Goal: Find contact information: Find contact information

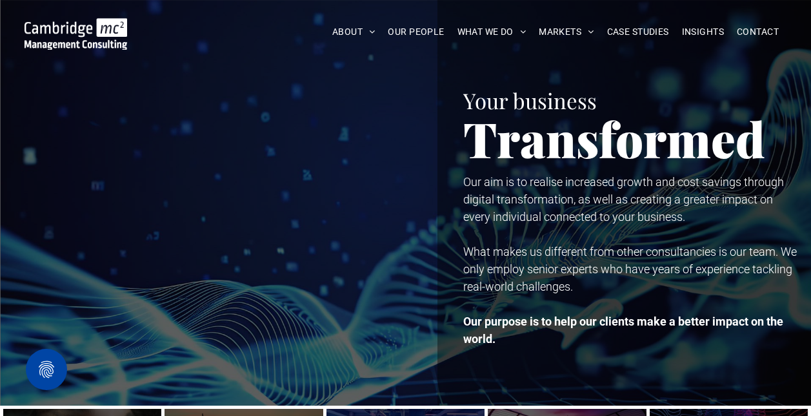
click at [755, 25] on span "CONTACT" at bounding box center [758, 32] width 42 height 20
